Goal: Information Seeking & Learning: Understand process/instructions

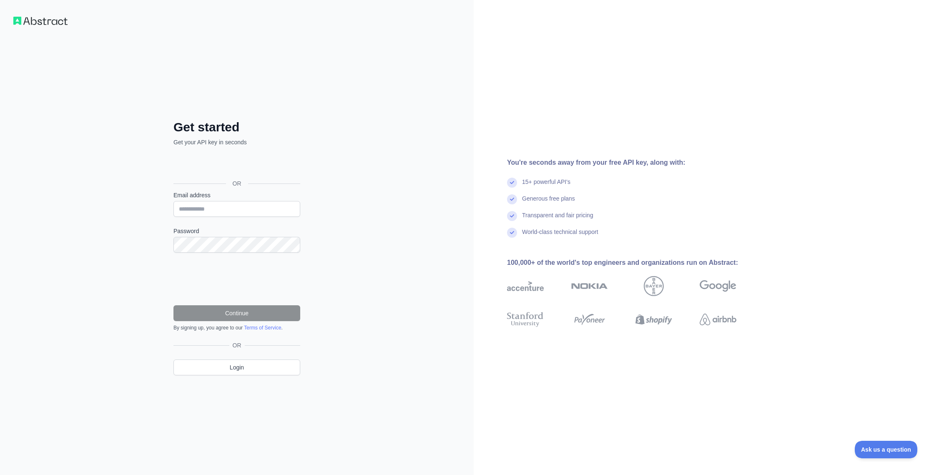
click at [337, 205] on div "Get started Get your API key in seconds OR Email address Password Continue By s…" at bounding box center [237, 237] width 474 height 475
click at [249, 212] on input "Email address" at bounding box center [236, 209] width 127 height 16
type input "**********"
click at [238, 317] on button "Continue" at bounding box center [236, 313] width 127 height 16
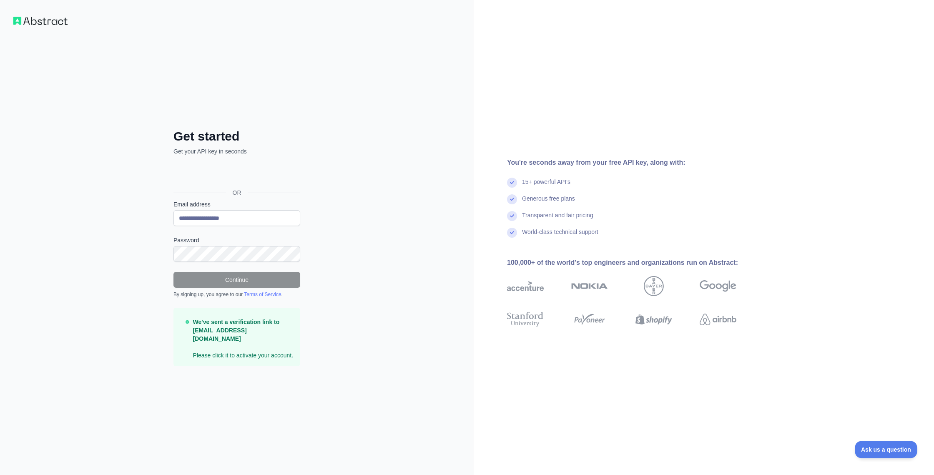
drag, startPoint x: 478, startPoint y: 93, endPoint x: 482, endPoint y: 92, distance: 4.4
click at [478, 93] on div "You're seconds away from your free API key, along with: 15+ powerful API's Gene…" at bounding box center [704, 237] width 460 height 475
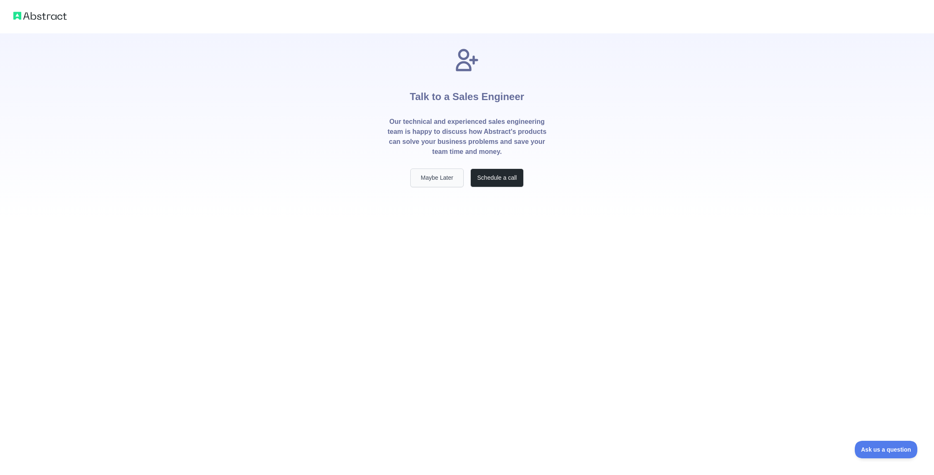
click at [449, 180] on button "Maybe Later" at bounding box center [436, 177] width 53 height 19
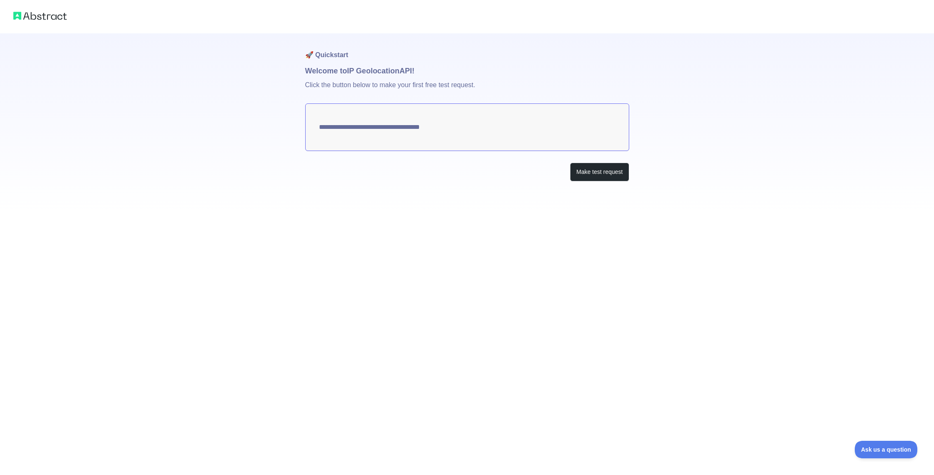
type textarea "**********"
click at [606, 174] on button "Make test request" at bounding box center [599, 172] width 59 height 19
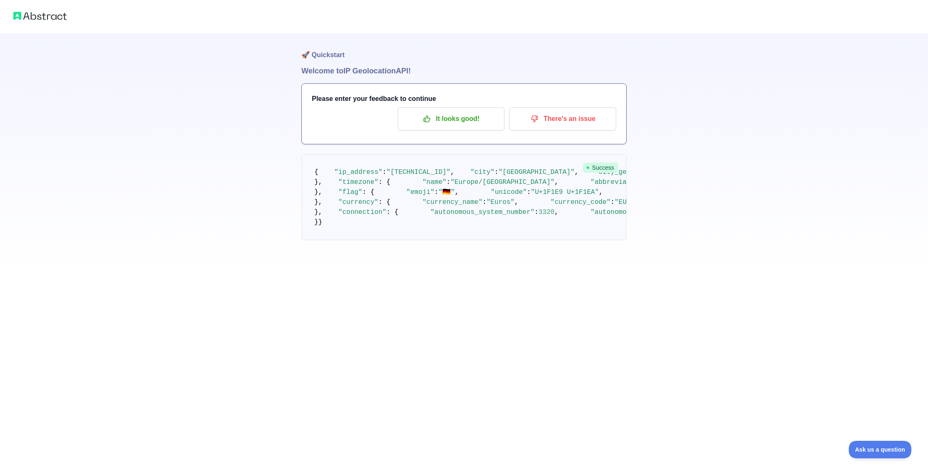
scroll to position [208, 0]
drag, startPoint x: 379, startPoint y: 279, endPoint x: 602, endPoint y: 278, distance: 223.5
click at [659, 196] on span ""https://static.abstractapi.com/country-flags/DE_flag.png"" at bounding box center [699, 193] width 80 height 8
copy span "https://static.abstractapi.com/country-flags/DE_flag.png"
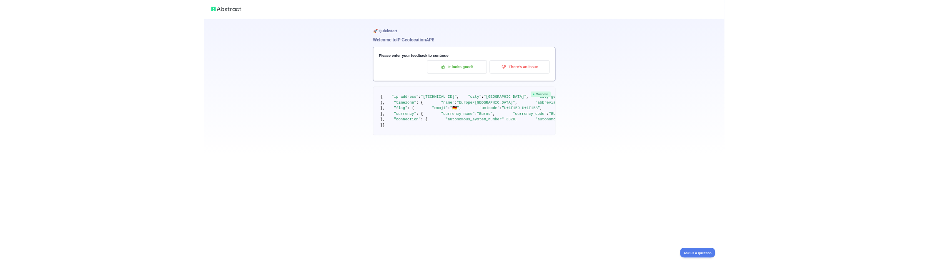
scroll to position [0, 0]
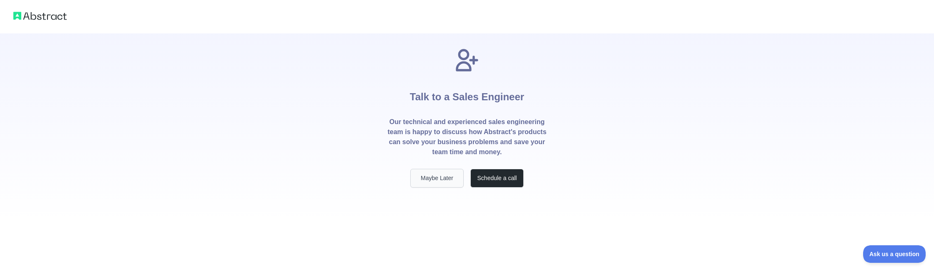
click at [427, 181] on button "Maybe Later" at bounding box center [436, 177] width 53 height 19
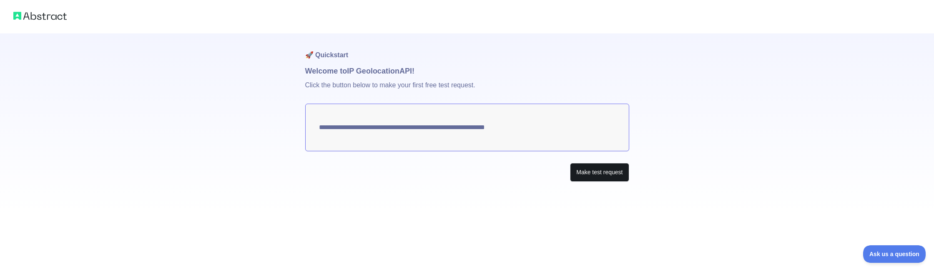
click at [594, 173] on button "Make test request" at bounding box center [599, 172] width 59 height 19
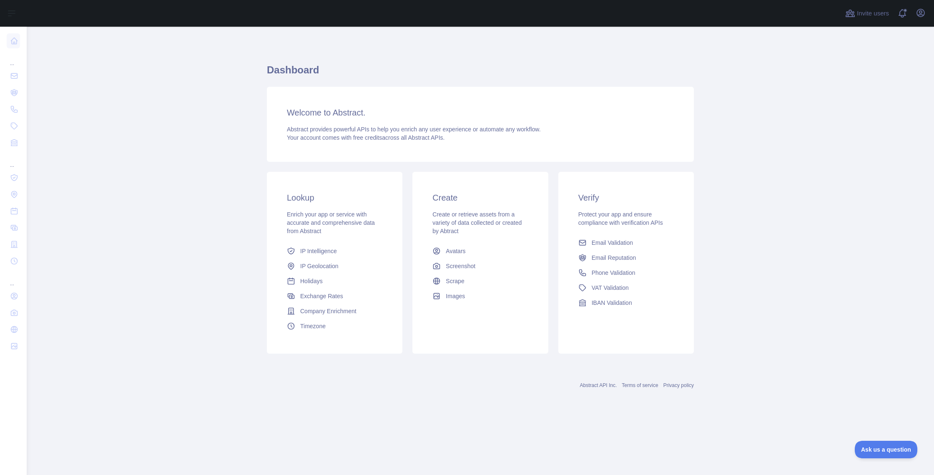
click at [227, 191] on main "Dashboard Welcome to Abstract. Abstract provides powerful APIs to help you enri…" at bounding box center [481, 251] width 908 height 448
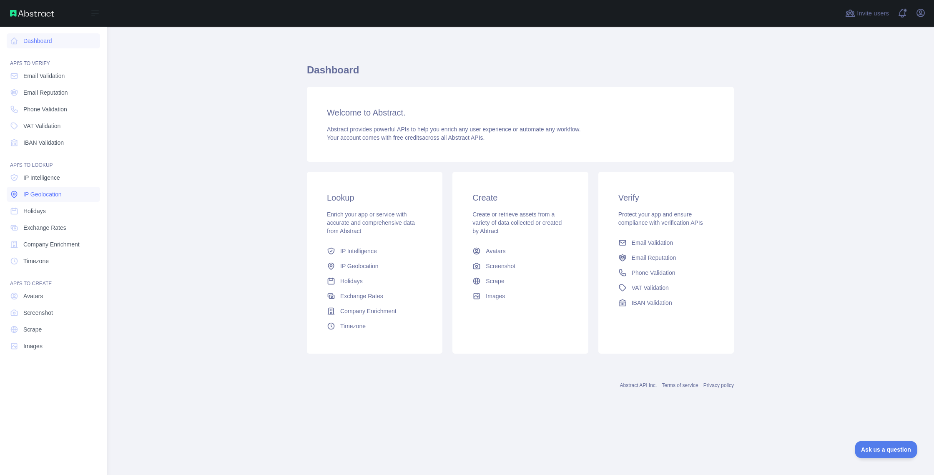
click at [42, 201] on link "IP Geolocation" at bounding box center [53, 194] width 93 height 15
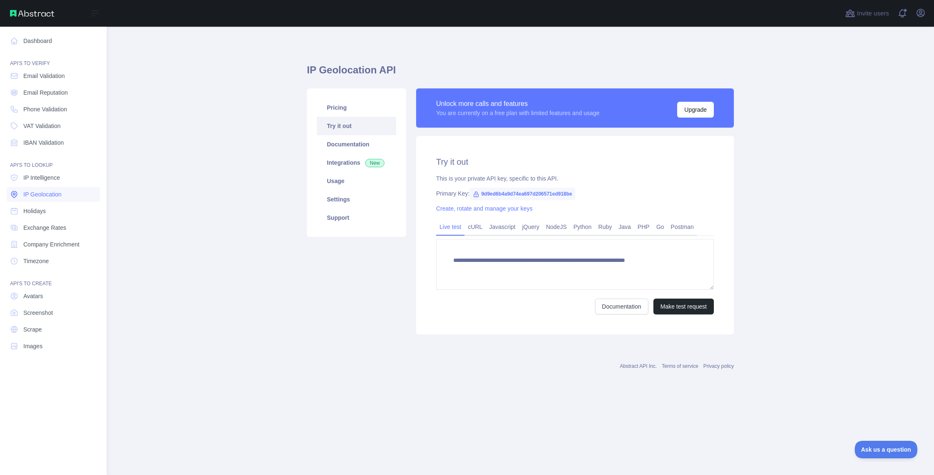
type textarea "**********"
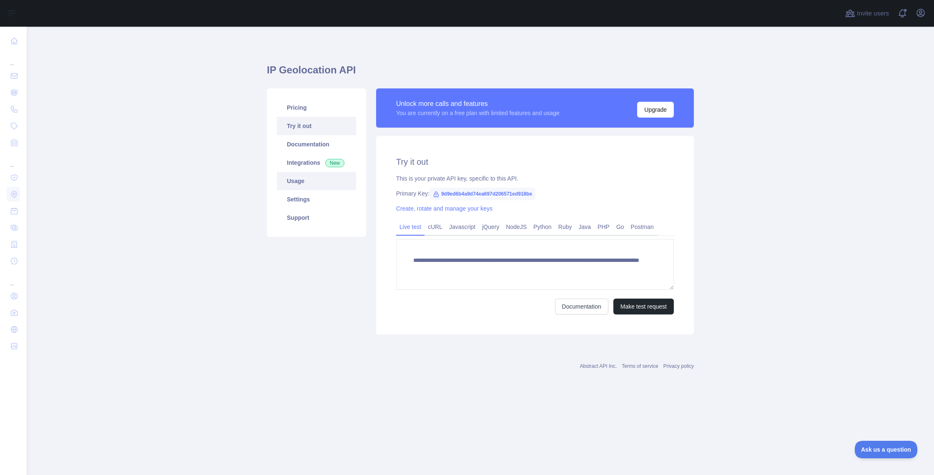
click at [312, 183] on link "Usage" at bounding box center [316, 181] width 79 height 18
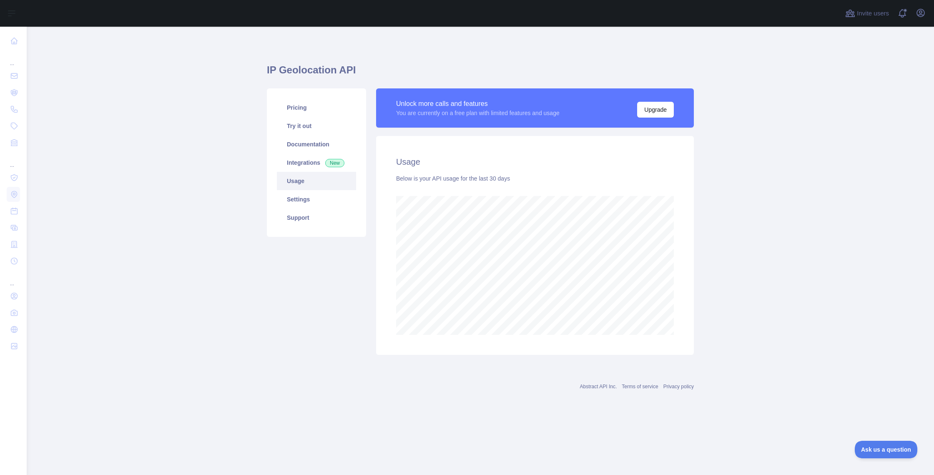
scroll to position [448, 908]
click at [309, 109] on link "Pricing" at bounding box center [316, 107] width 79 height 18
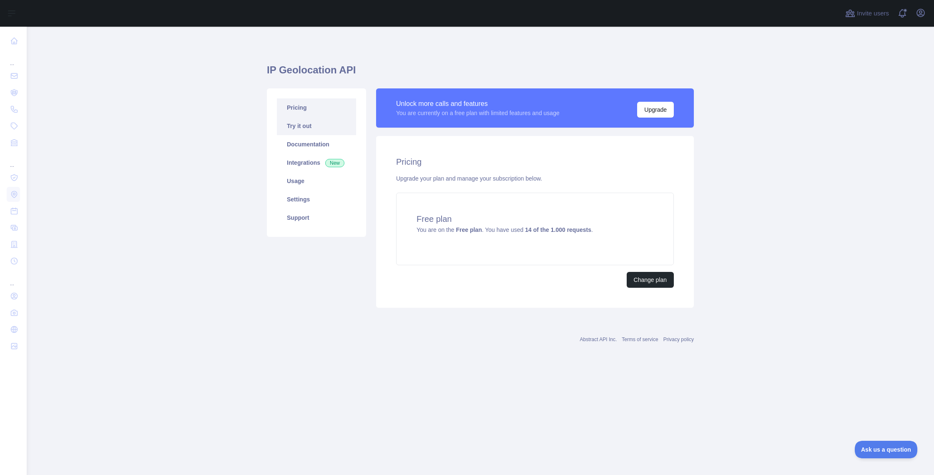
click at [323, 133] on link "Try it out" at bounding box center [316, 126] width 79 height 18
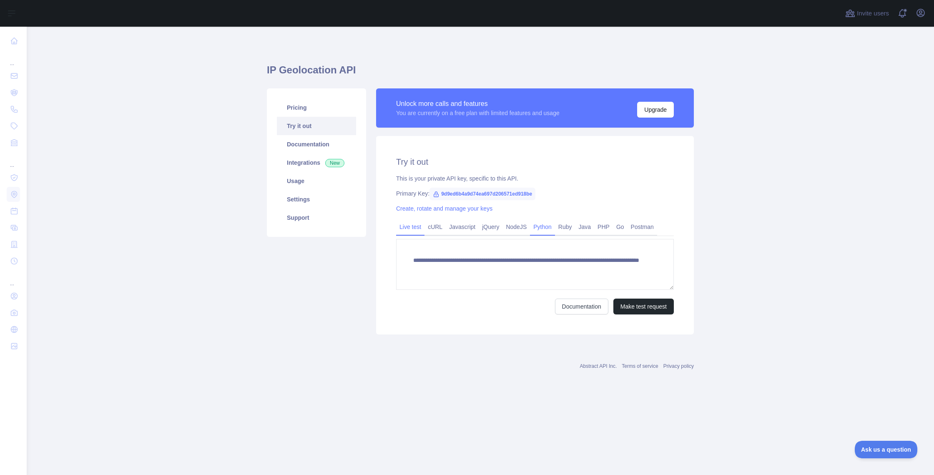
click at [541, 224] on link "Python" at bounding box center [542, 226] width 25 height 13
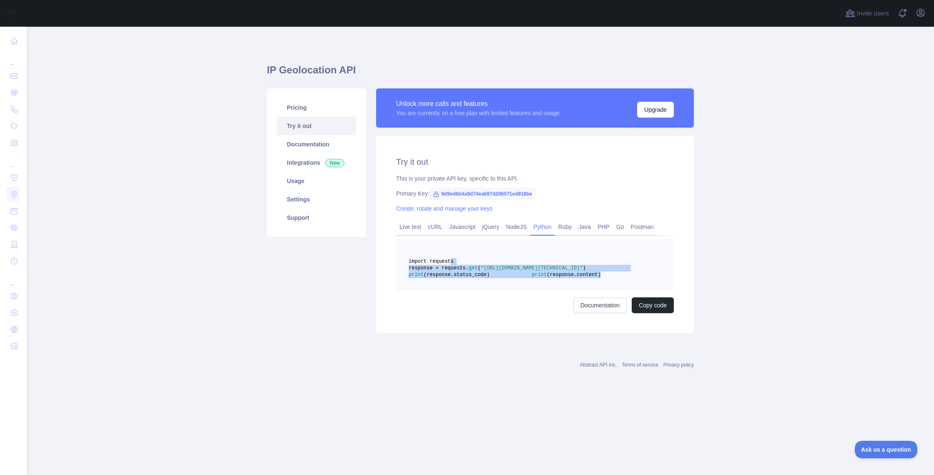
drag, startPoint x: 526, startPoint y: 294, endPoint x: 452, endPoint y: 260, distance: 81.2
click at [452, 260] on pre "import requests response = requests. get ( "[URL][DOMAIN_NAME][TECHNICAL_ID]" )…" at bounding box center [535, 265] width 278 height 52
copy code "import requests response = requests. get ( "[URL][DOMAIN_NAME][TECHNICAL_ID]" )…"
click at [656, 333] on div "Try it out This is your private API key, specific to this API. Primary Key: 9d9…" at bounding box center [535, 234] width 318 height 197
click at [658, 313] on button "Copy code" at bounding box center [653, 305] width 42 height 16
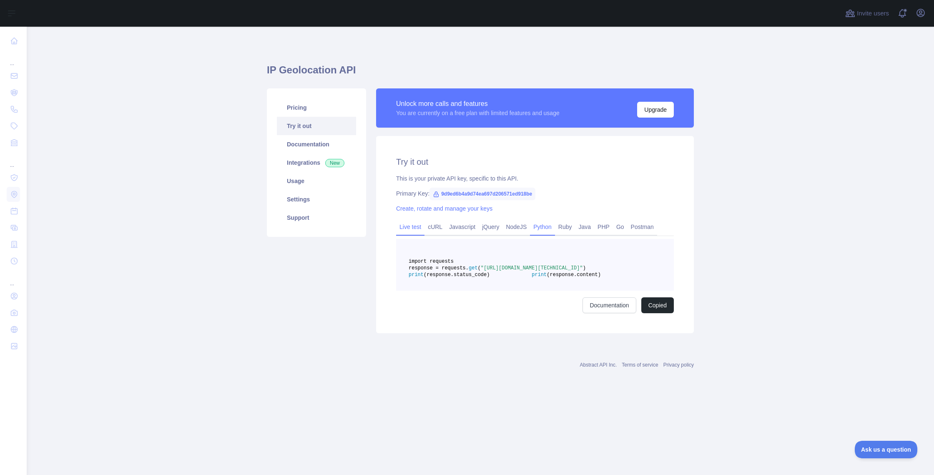
click at [405, 225] on link "Live test" at bounding box center [410, 226] width 28 height 13
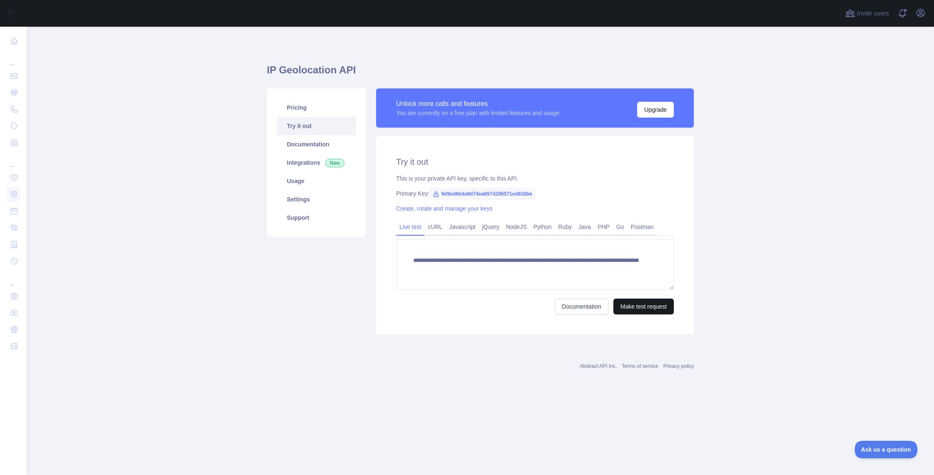
click at [626, 304] on button "Make test request" at bounding box center [644, 307] width 60 height 16
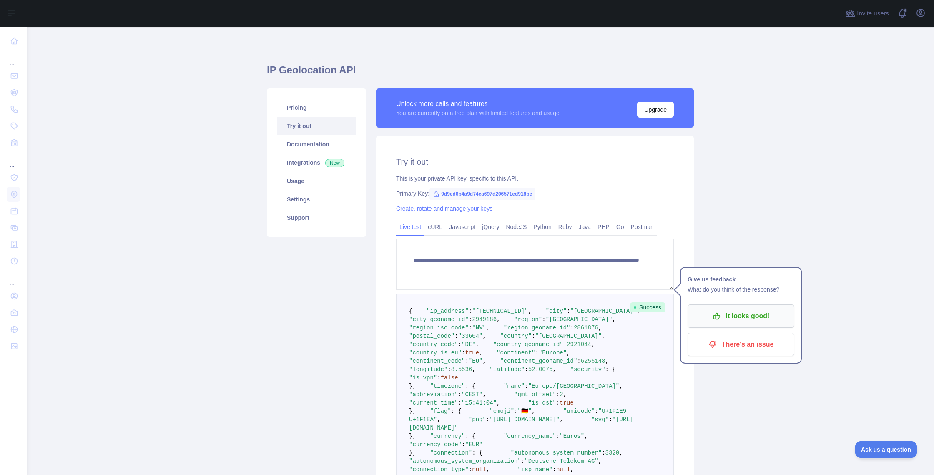
click at [726, 312] on p "It looks good!" at bounding box center [741, 316] width 94 height 14
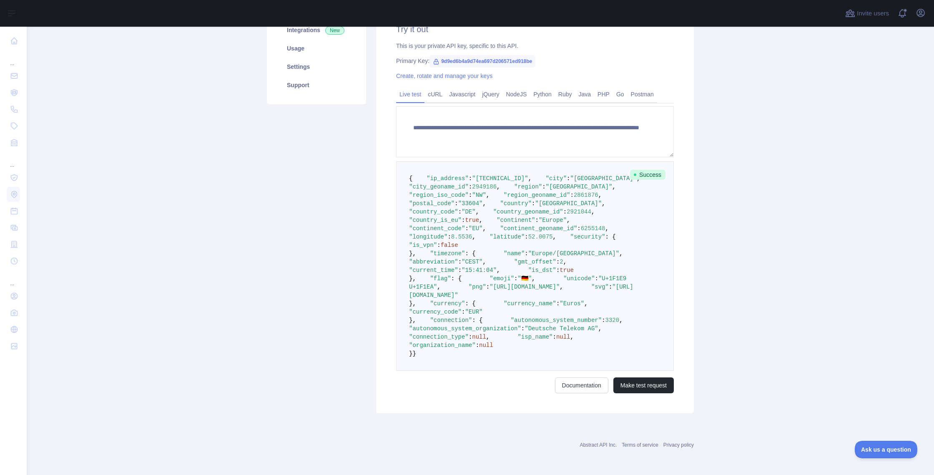
scroll to position [150, 0]
click at [472, 240] on span "8.5536" at bounding box center [461, 237] width 21 height 7
click at [528, 240] on span "52.0075" at bounding box center [540, 237] width 25 height 7
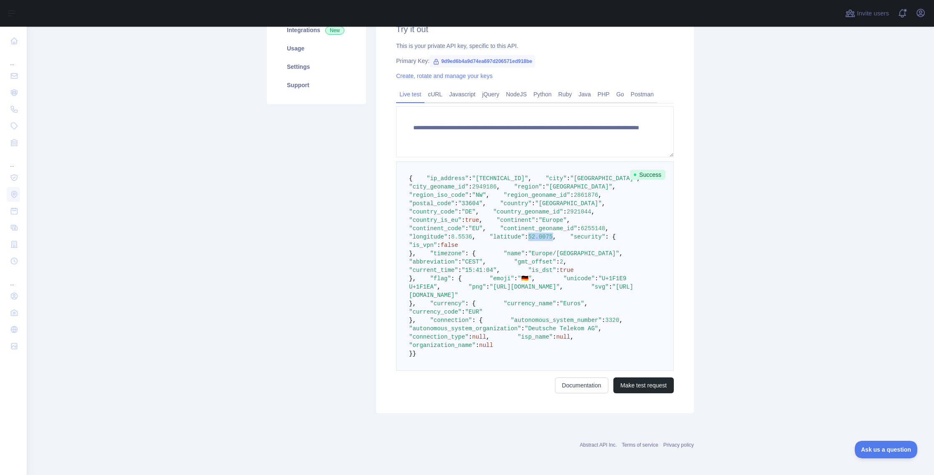
click at [528, 240] on span "52.0075" at bounding box center [540, 237] width 25 height 7
click at [515, 295] on pre "{ "ip_address" : "[TECHNICAL_ID]" , "city" : "[GEOGRAPHIC_DATA]" , "city_geonam…" at bounding box center [535, 265] width 278 height 209
click at [528, 240] on span "52.0075" at bounding box center [540, 237] width 25 height 7
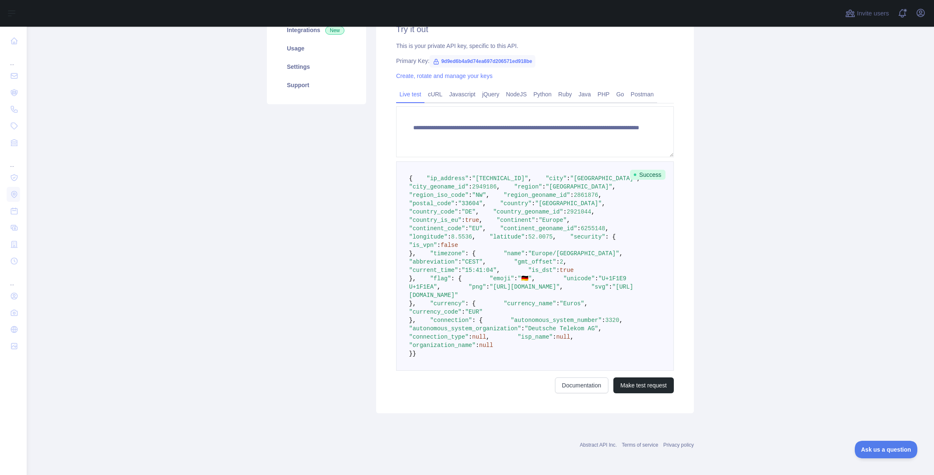
click at [472, 240] on span "8.5536" at bounding box center [461, 237] width 21 height 7
click at [500, 232] on span ""continent_geoname_id"" at bounding box center [538, 228] width 77 height 7
click at [440, 240] on span ""longitude"" at bounding box center [428, 237] width 38 height 7
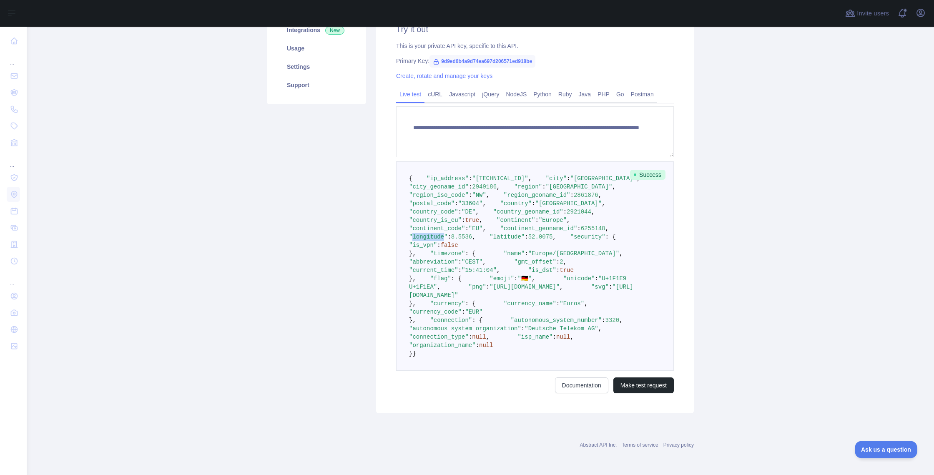
click at [440, 240] on span ""longitude"" at bounding box center [428, 237] width 38 height 7
copy span "longitude"
click at [592, 289] on pre "{ "ip_address" : "[TECHNICAL_ID]" , "city" : "[GEOGRAPHIC_DATA]" , "city_geonam…" at bounding box center [535, 265] width 278 height 209
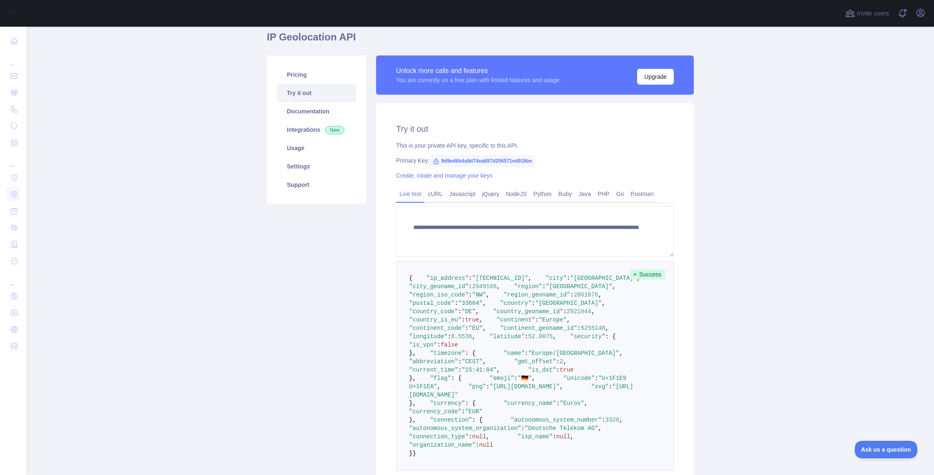
click at [489, 164] on span "9d9ed6b4a9d74ea697d206571ed918be" at bounding box center [483, 161] width 106 height 13
click at [659, 82] on button "Upgrade" at bounding box center [655, 77] width 37 height 16
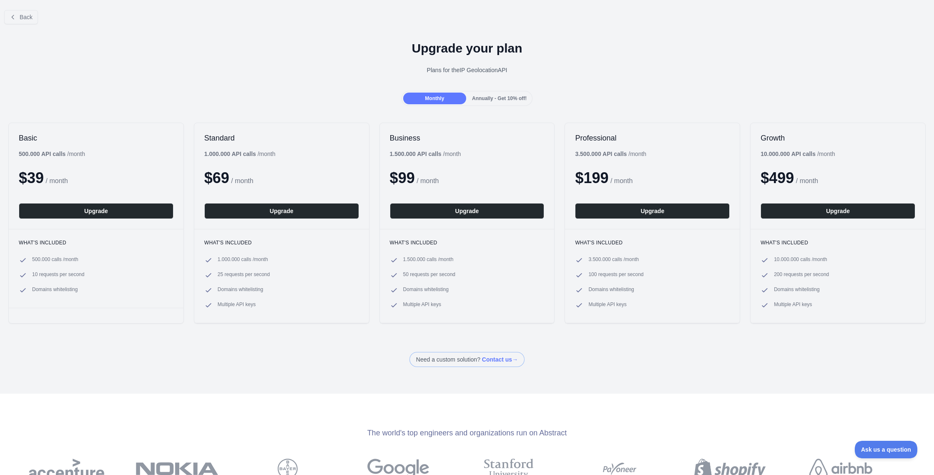
scroll to position [171, 0]
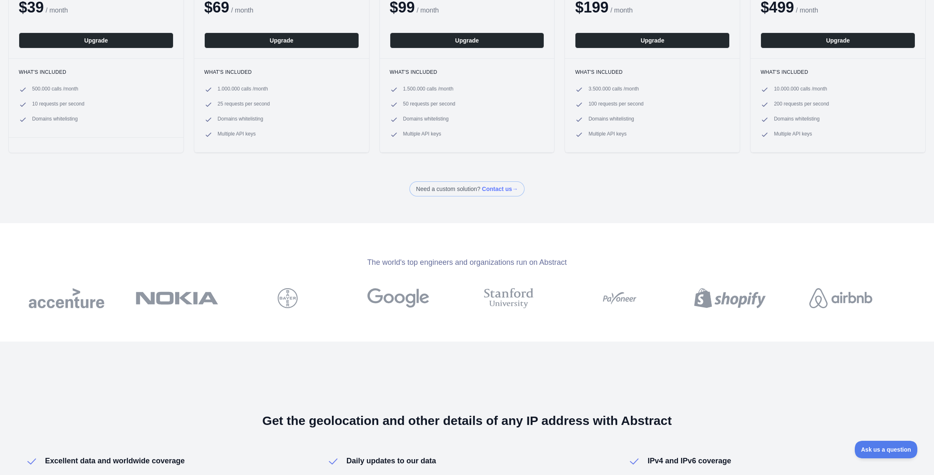
click at [397, 294] on img at bounding box center [398, 298] width 62 height 20
click at [395, 298] on img at bounding box center [398, 298] width 62 height 20
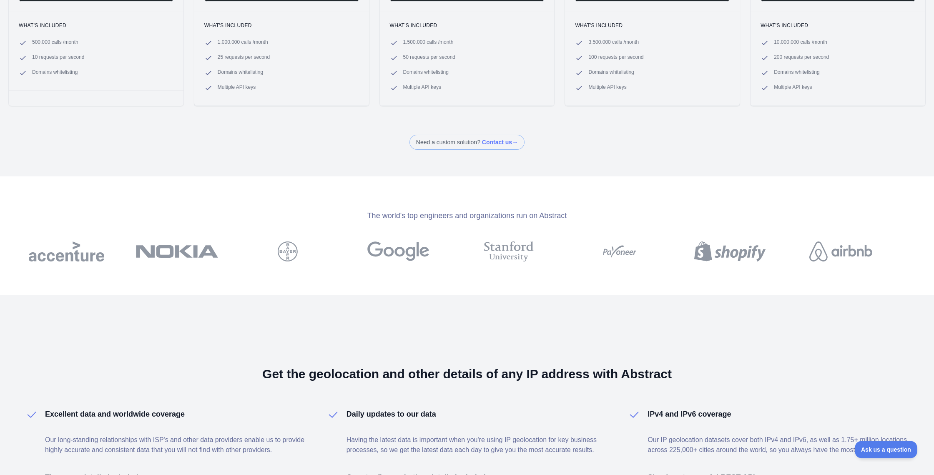
scroll to position [0, 0]
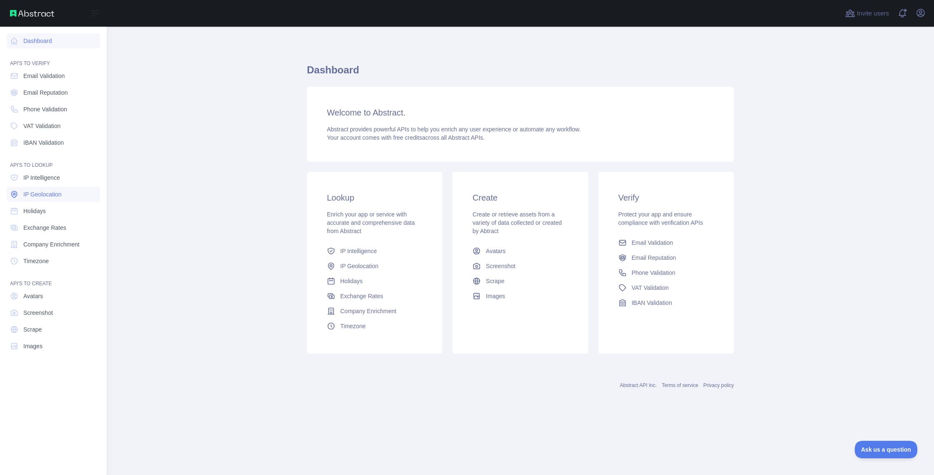
click at [35, 194] on span "IP Geolocation" at bounding box center [42, 194] width 38 height 8
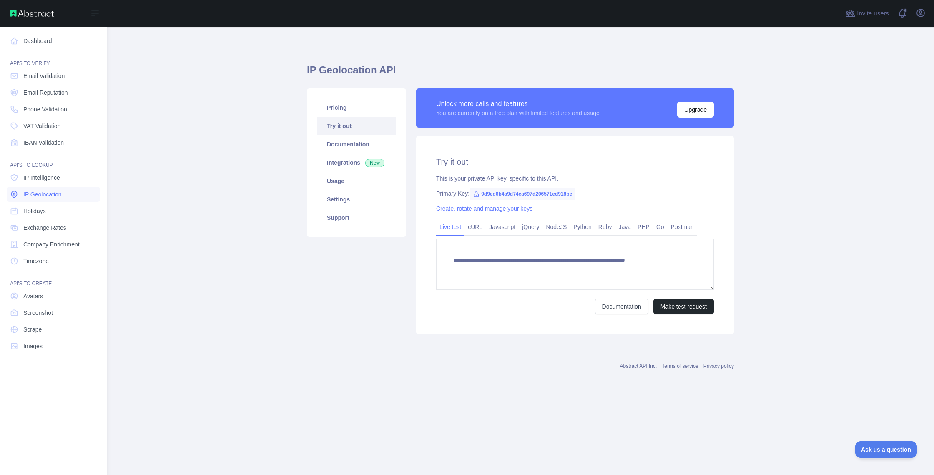
type textarea "**********"
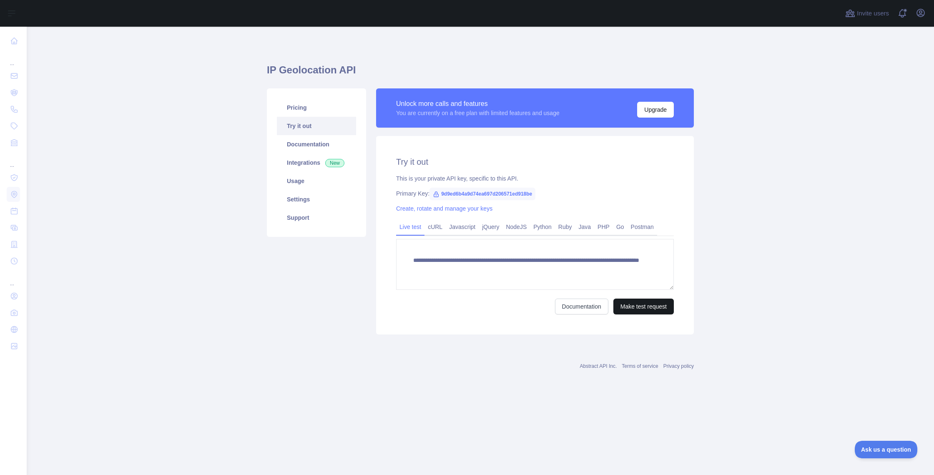
click at [639, 308] on button "Make test request" at bounding box center [644, 307] width 60 height 16
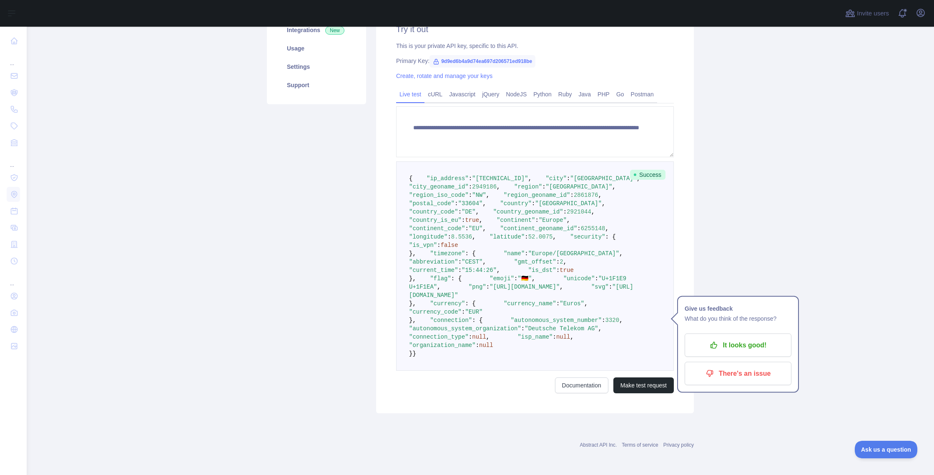
scroll to position [304, 0]
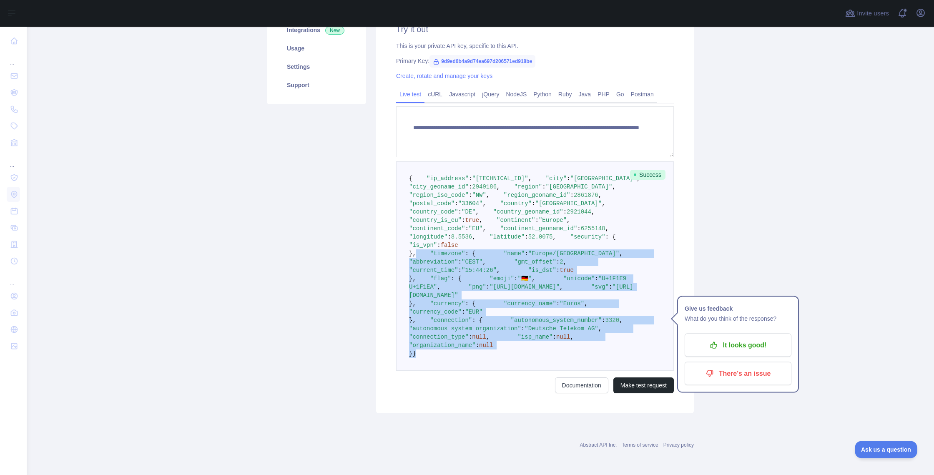
drag, startPoint x: 417, startPoint y: 363, endPoint x: 393, endPoint y: 182, distance: 183.1
click at [397, 166] on pre "{ "ip_address" : "80.187.121.118" , "city" : "Bielefeld" , "city_geoname_id" : …" at bounding box center [535, 265] width 278 height 209
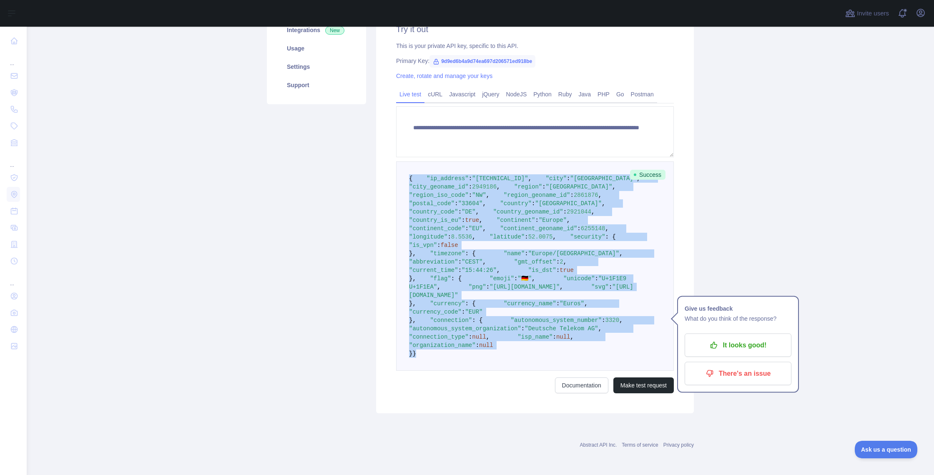
click at [409, 175] on span "{" at bounding box center [410, 178] width 3 height 7
copy code "{ "ip_address" : "80.187.121.118" , "city" : "Bielefeld" , "city_geoname_id" : …"
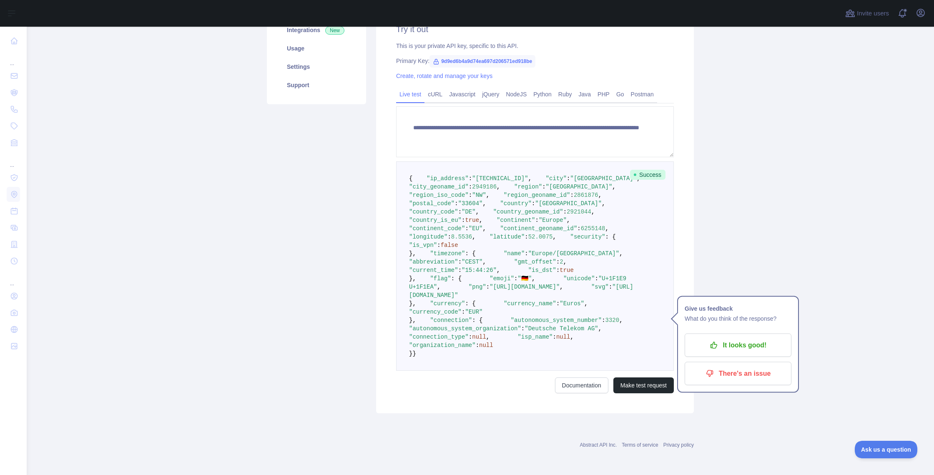
click at [704, 165] on main "**********" at bounding box center [481, 251] width 908 height 448
click at [640, 382] on button "Make test request" at bounding box center [644, 385] width 60 height 16
click at [638, 384] on button "Make test request" at bounding box center [644, 385] width 60 height 16
click at [640, 386] on form "**********" at bounding box center [535, 249] width 278 height 287
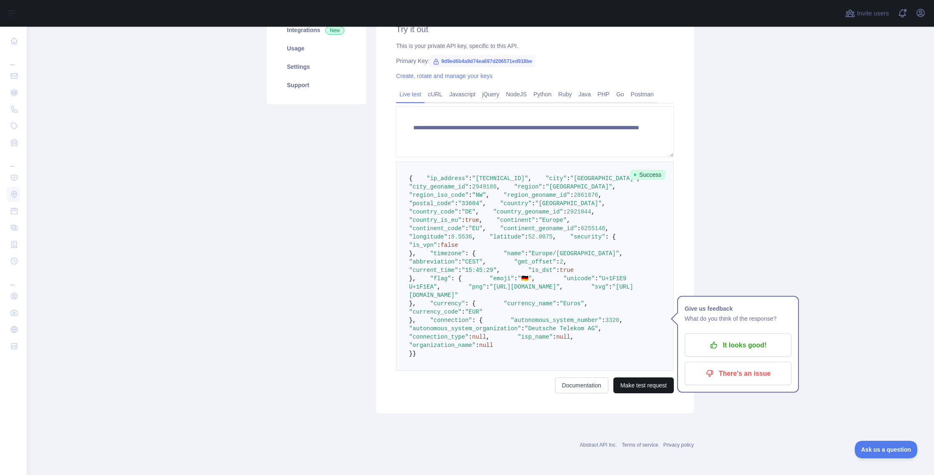
click at [640, 389] on button "Make test request" at bounding box center [644, 385] width 60 height 16
click at [726, 338] on p "It looks good!" at bounding box center [738, 345] width 94 height 14
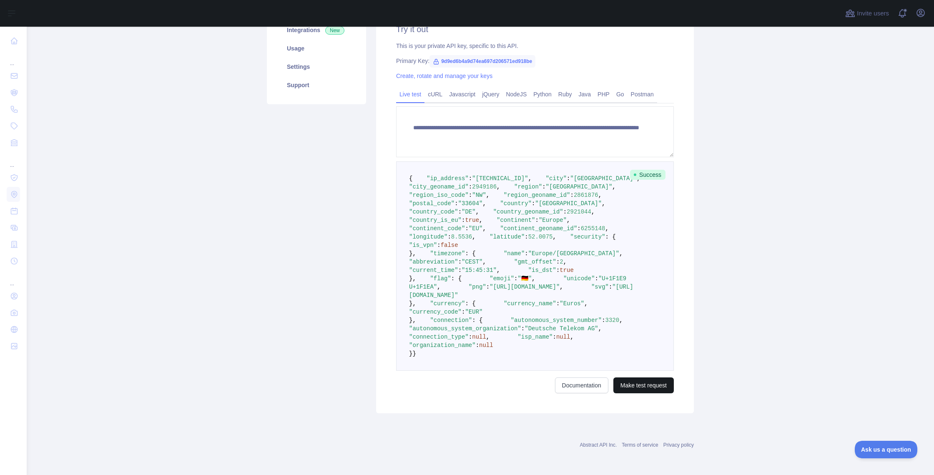
click at [639, 388] on button "Make test request" at bounding box center [644, 385] width 60 height 16
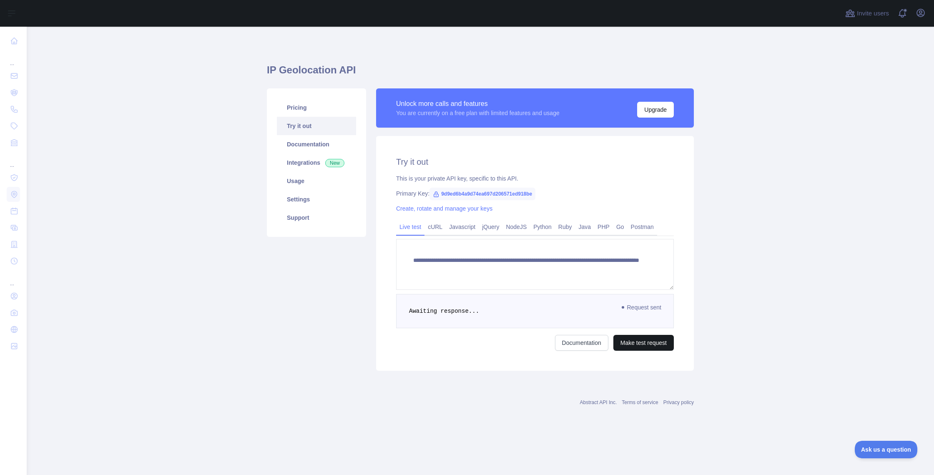
click at [639, 388] on div "Abstract API Inc. Terms of service Privacy policy" at bounding box center [480, 397] width 427 height 30
click at [639, 328] on pre "Awaiting response..." at bounding box center [535, 311] width 278 height 34
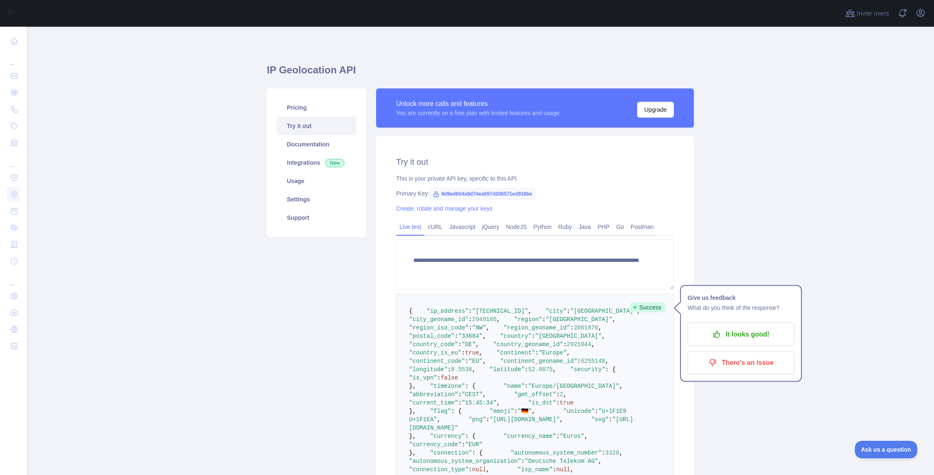
click at [715, 244] on main "**********" at bounding box center [481, 251] width 908 height 448
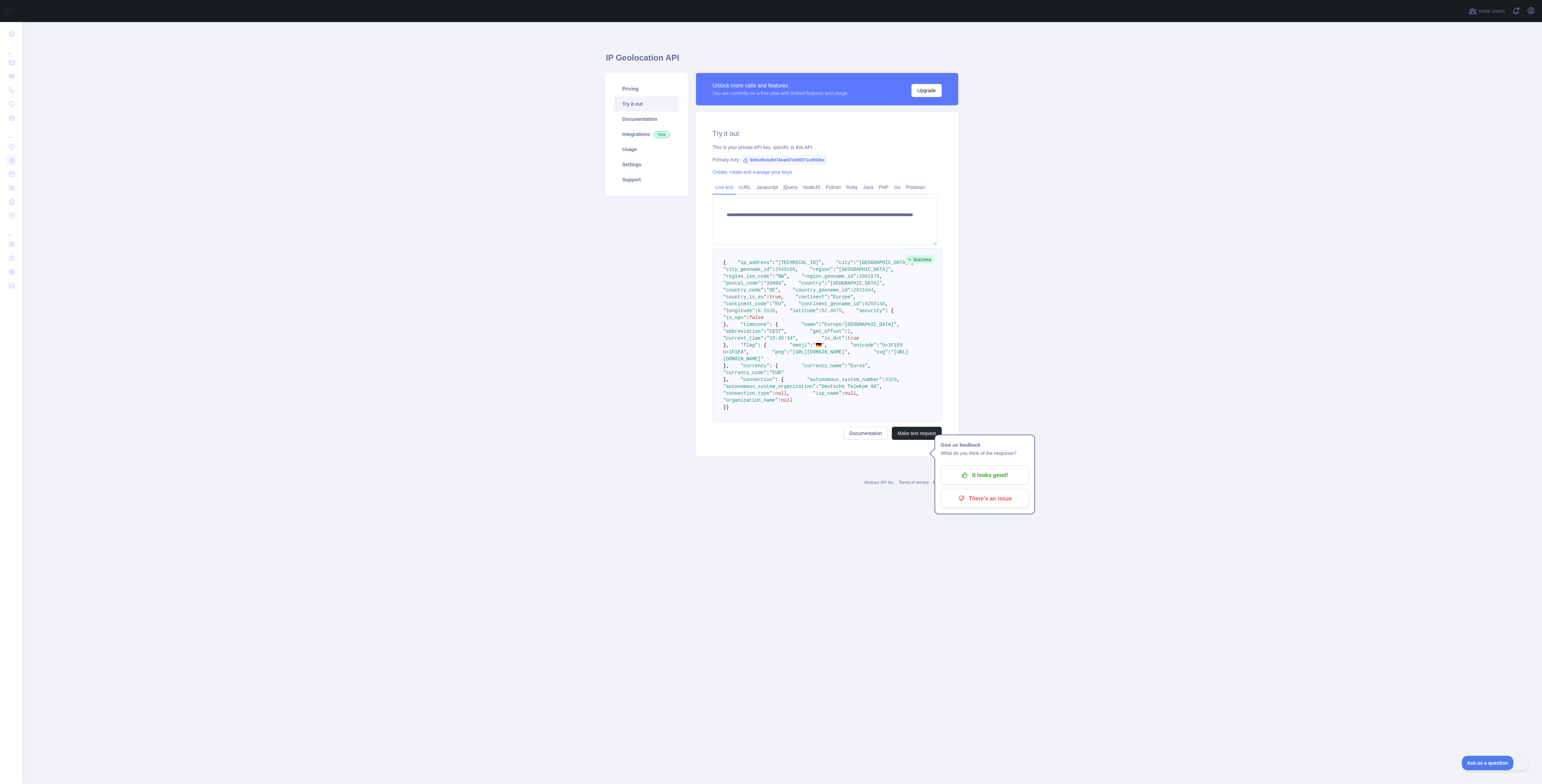
drag, startPoint x: 1065, startPoint y: 780, endPoint x: 981, endPoint y: 759, distance: 86.6
click at [771, 392] on main "**********" at bounding box center [783, 403] width 1521 height 762
click at [771, 392] on button "Make test request" at bounding box center [917, 433] width 50 height 13
click at [771, 392] on form "**********" at bounding box center [827, 319] width 229 height 243
click at [771, 392] on button "Make test request" at bounding box center [917, 433] width 50 height 13
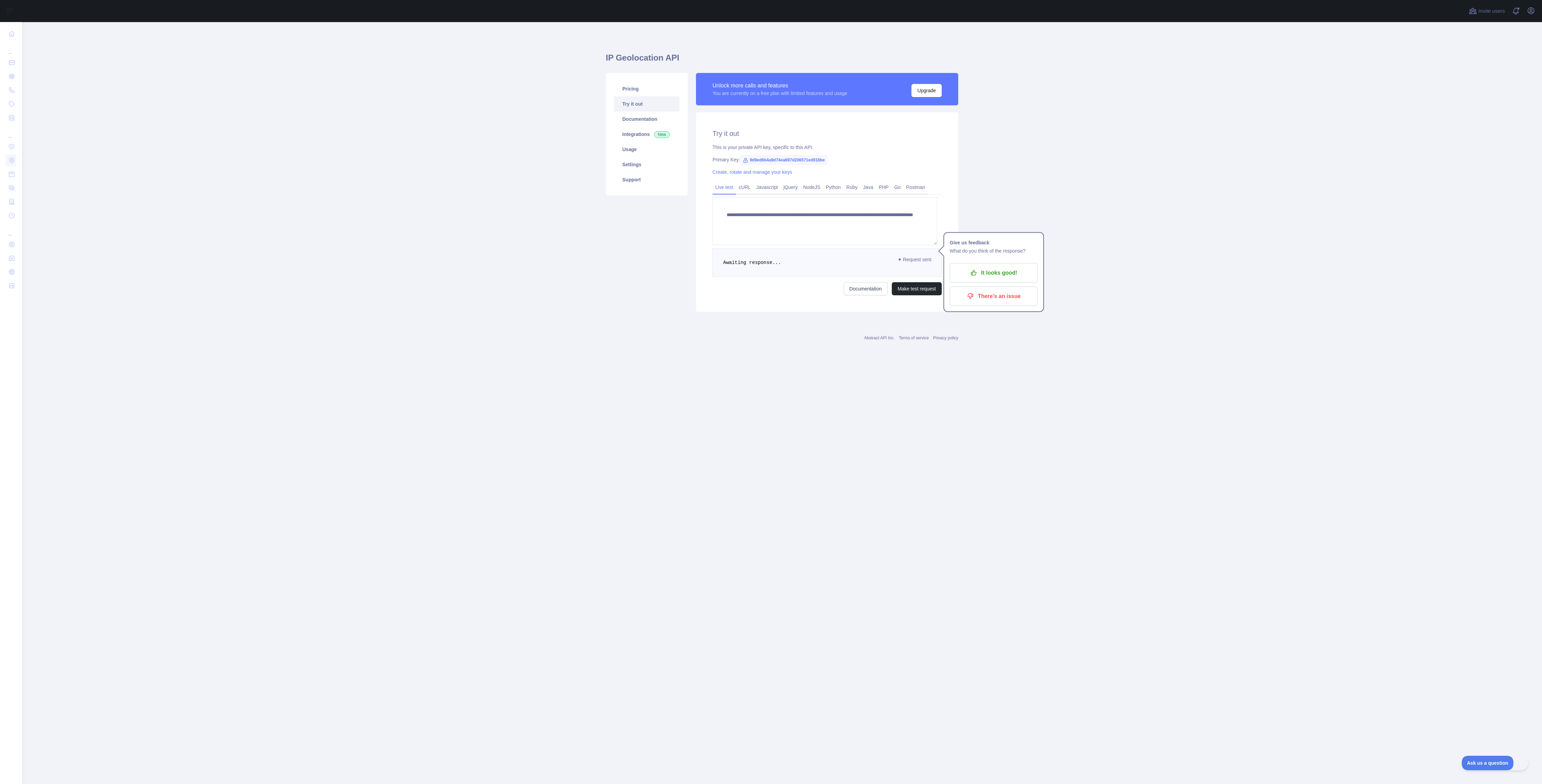
click at [771, 295] on button "Make test request" at bounding box center [917, 289] width 50 height 13
click at [771, 392] on main "**********" at bounding box center [783, 403] width 1521 height 762
click at [771, 323] on button "Make test request" at bounding box center [917, 316] width 50 height 13
